Goal: Ask a question

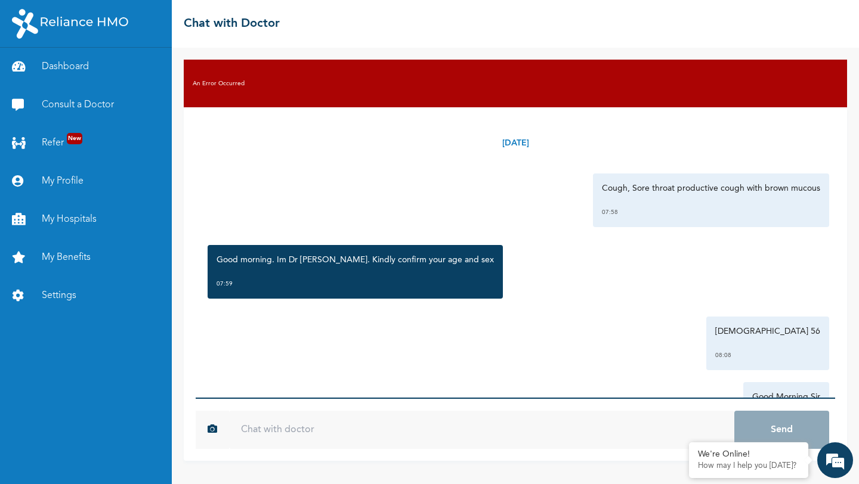
scroll to position [131, 0]
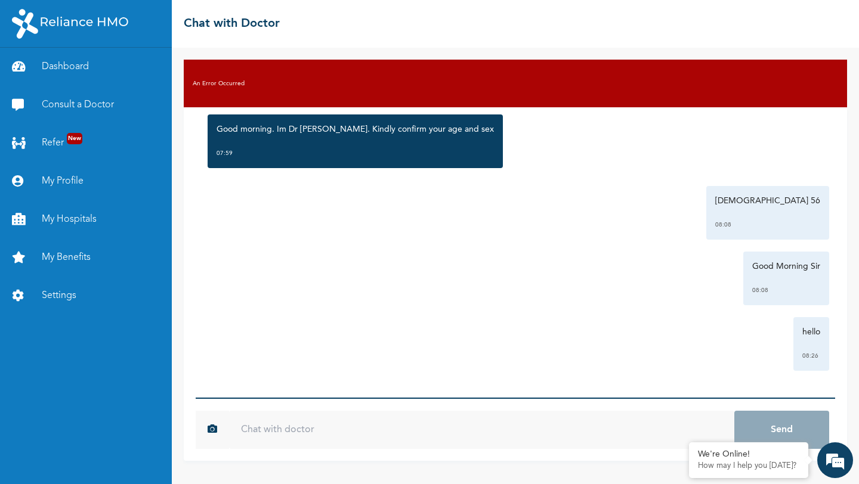
click at [356, 289] on div "Good Morning Sir 08:08" at bounding box center [515, 279] width 627 height 54
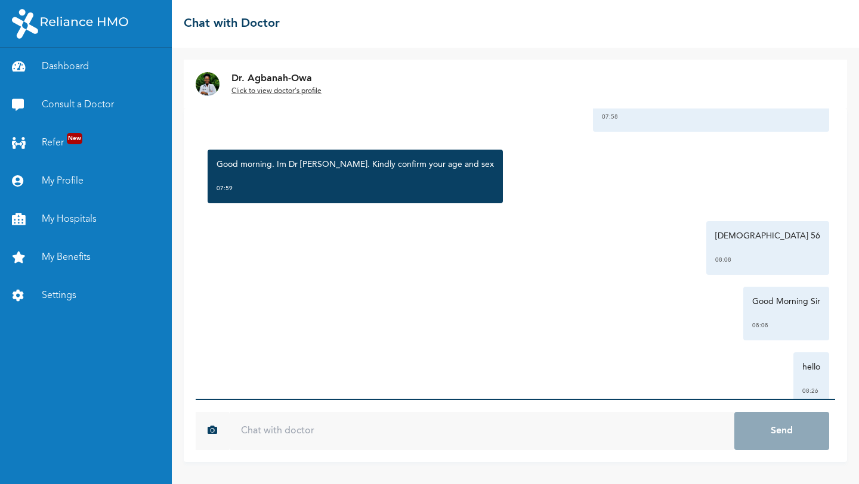
scroll to position [131, 0]
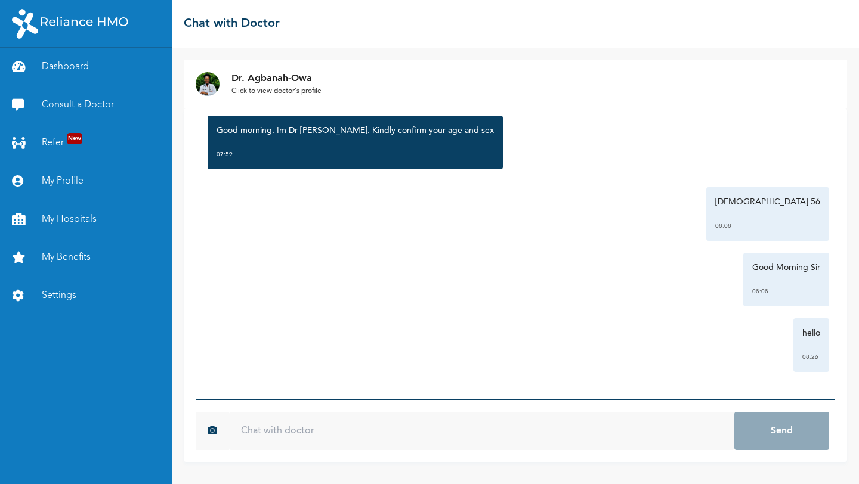
click at [372, 420] on input "text" at bounding box center [481, 431] width 505 height 38
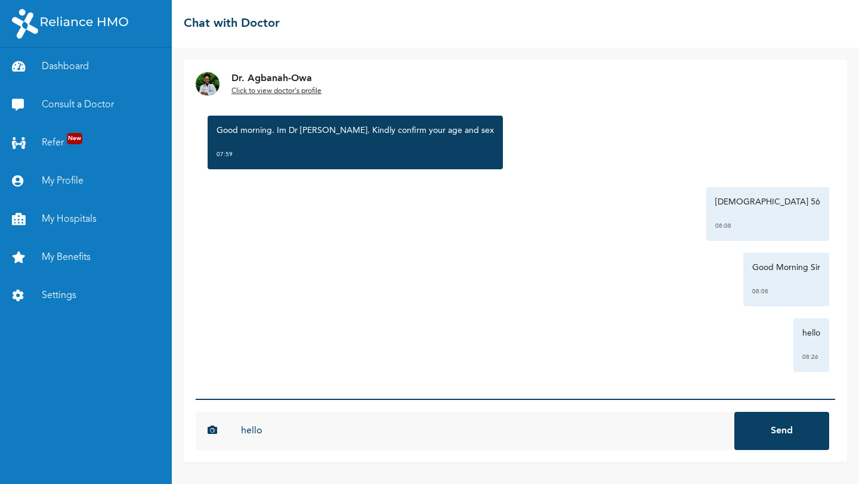
type input "hello"
click at [734, 412] on button "Send" at bounding box center [781, 431] width 95 height 38
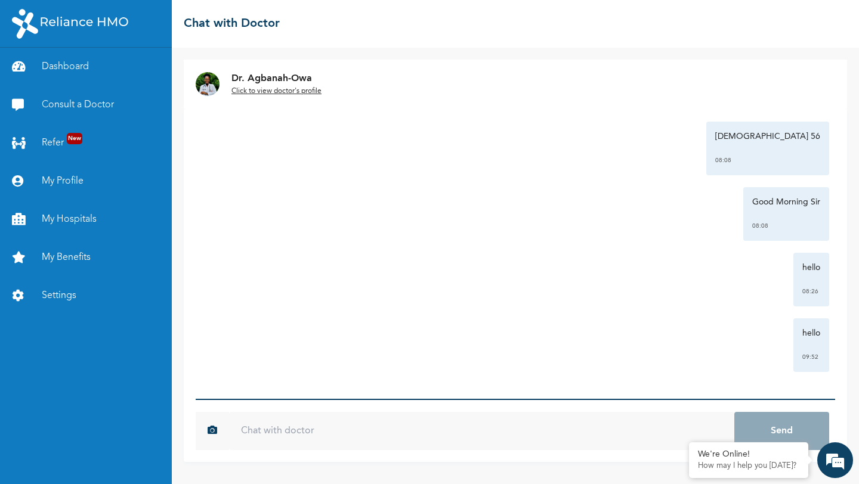
scroll to position [0, 0]
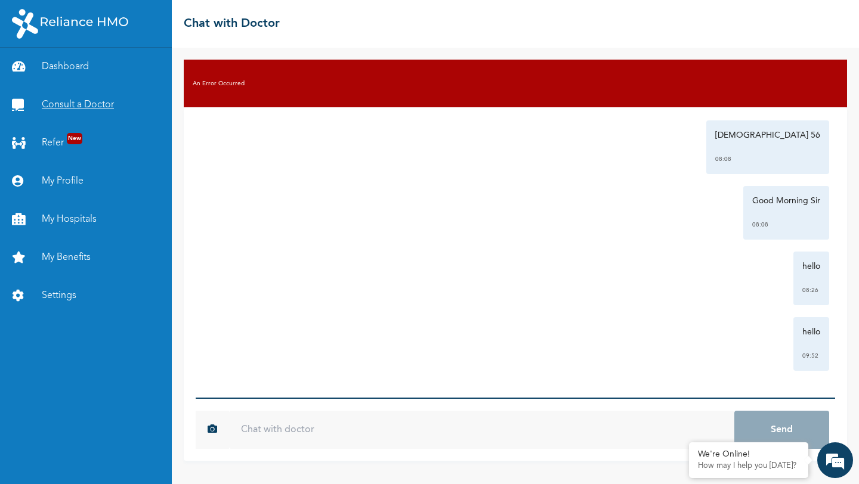
click at [69, 103] on link "Consult a Doctor" at bounding box center [86, 105] width 172 height 38
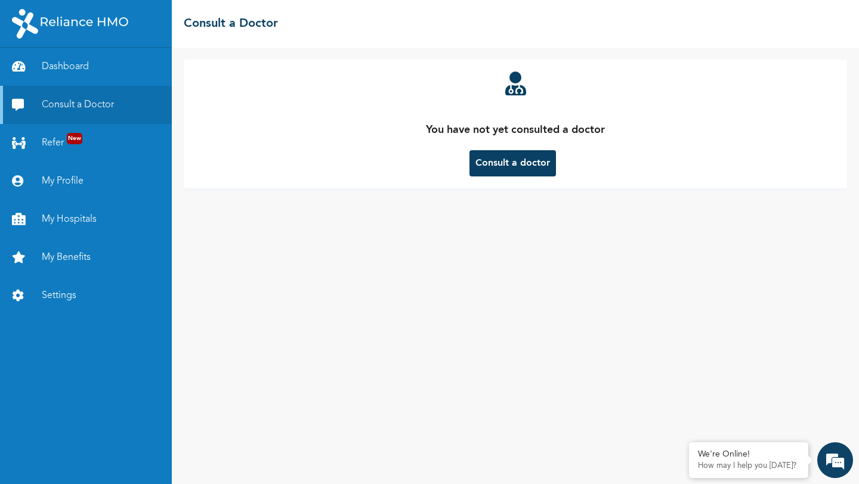
click at [508, 167] on button "Consult a doctor" at bounding box center [512, 163] width 86 height 26
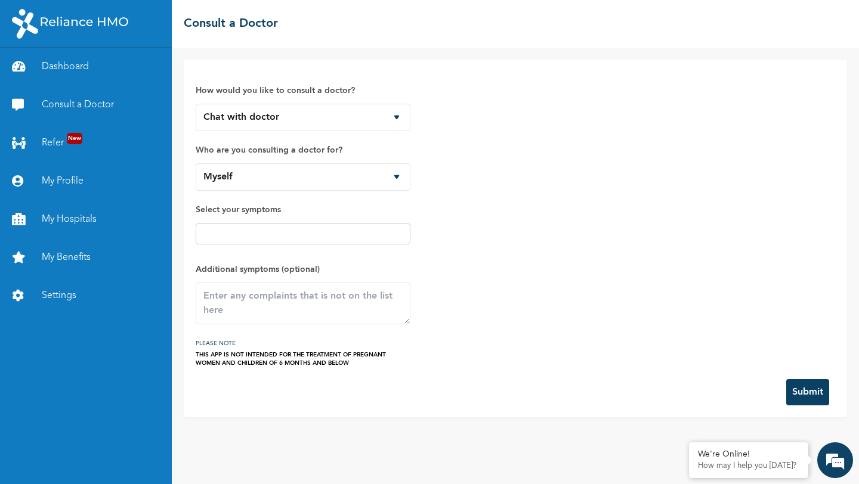
click at [348, 233] on input "text" at bounding box center [303, 234] width 208 height 14
click at [793, 385] on button "Submit" at bounding box center [807, 392] width 43 height 26
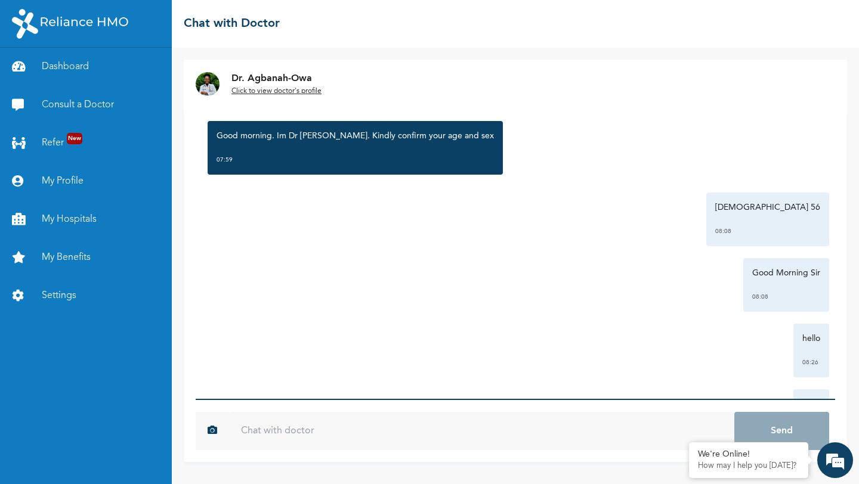
scroll to position [196, 0]
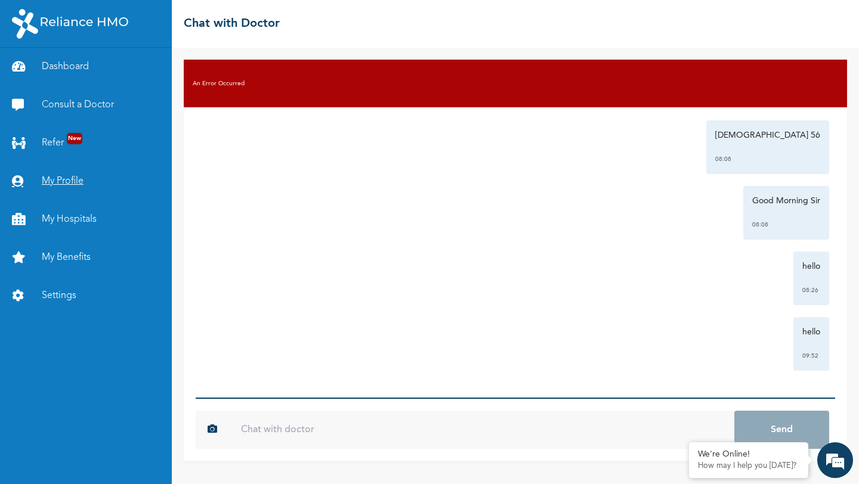
click at [67, 180] on link "My Profile" at bounding box center [86, 181] width 172 height 38
